Goal: Task Accomplishment & Management: Manage account settings

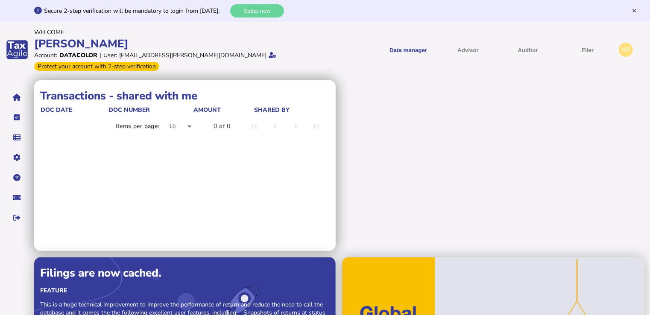
click at [114, 67] on div "Protect your account with 2-step verification" at bounding box center [96, 66] width 125 height 9
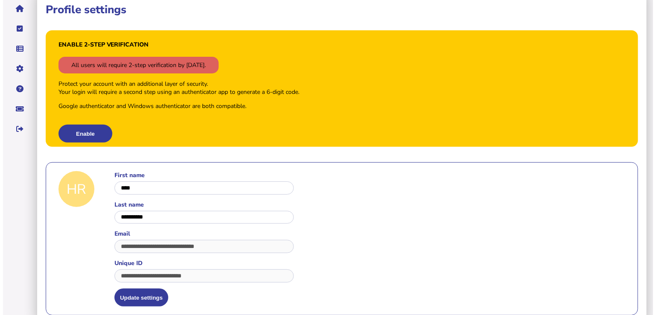
scroll to position [99, 0]
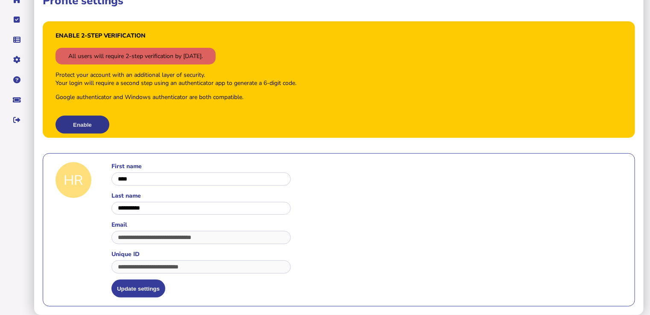
click at [92, 125] on button "Enable" at bounding box center [83, 125] width 54 height 18
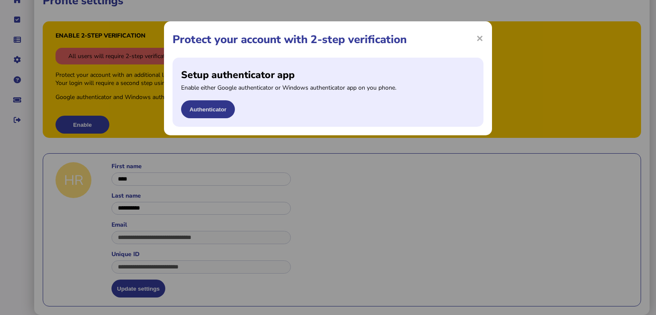
click at [207, 110] on button "Authenticator" at bounding box center [208, 109] width 54 height 18
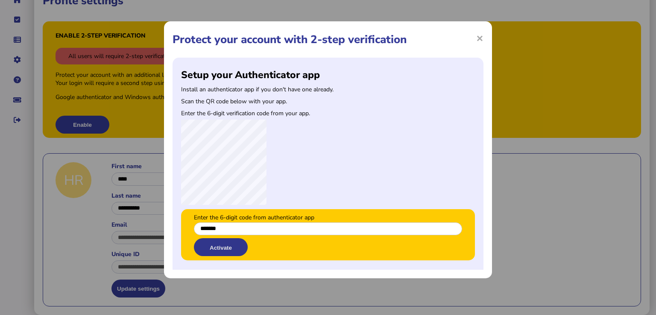
type input "*******"
click at [219, 248] on button "Activate" at bounding box center [221, 247] width 54 height 18
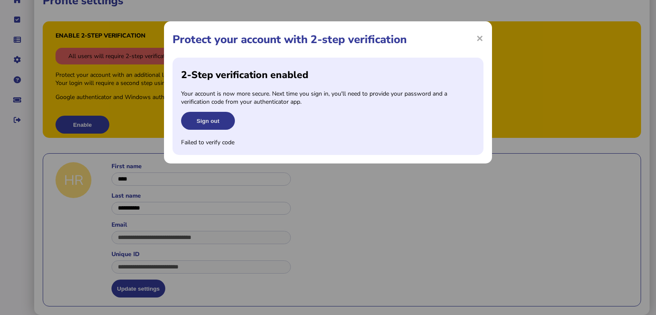
click at [210, 121] on button "Sign out" at bounding box center [208, 121] width 54 height 18
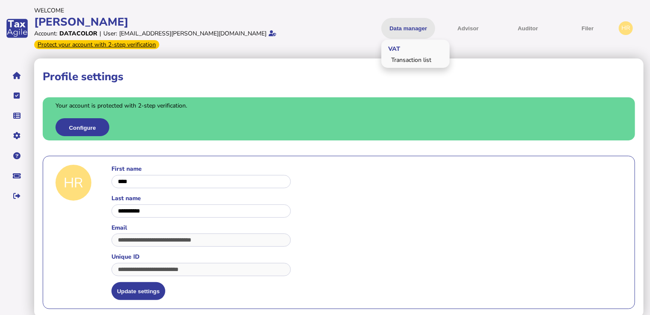
click at [386, 31] on button "Data manager" at bounding box center [408, 28] width 54 height 21
click at [401, 60] on link "Transaction list" at bounding box center [416, 59] width 66 height 13
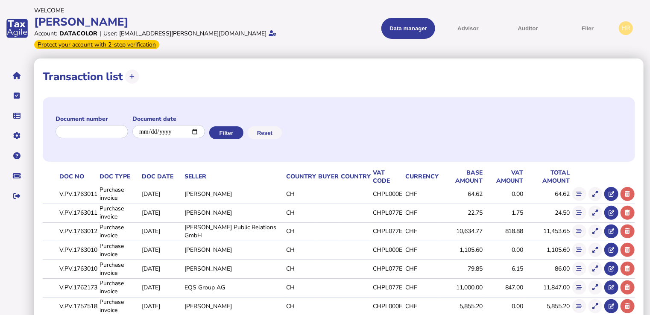
click at [624, 29] on div "HR" at bounding box center [626, 28] width 14 height 14
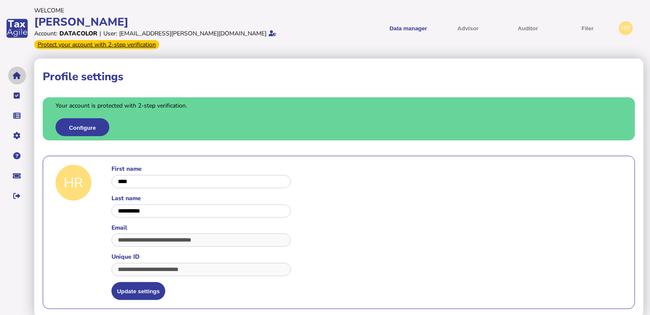
click at [16, 76] on icon "navigate application pages" at bounding box center [17, 76] width 8 height 0
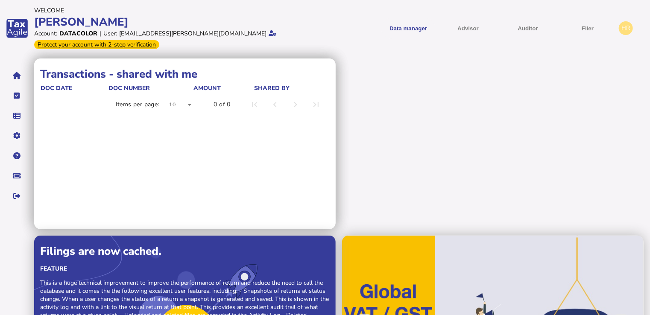
click at [435, 129] on div "Transactions - shared by me doc date doc number Amount shared with 2024-11-20 0…" at bounding box center [342, 236] width 616 height 354
